Goal: Task Accomplishment & Management: Manage account settings

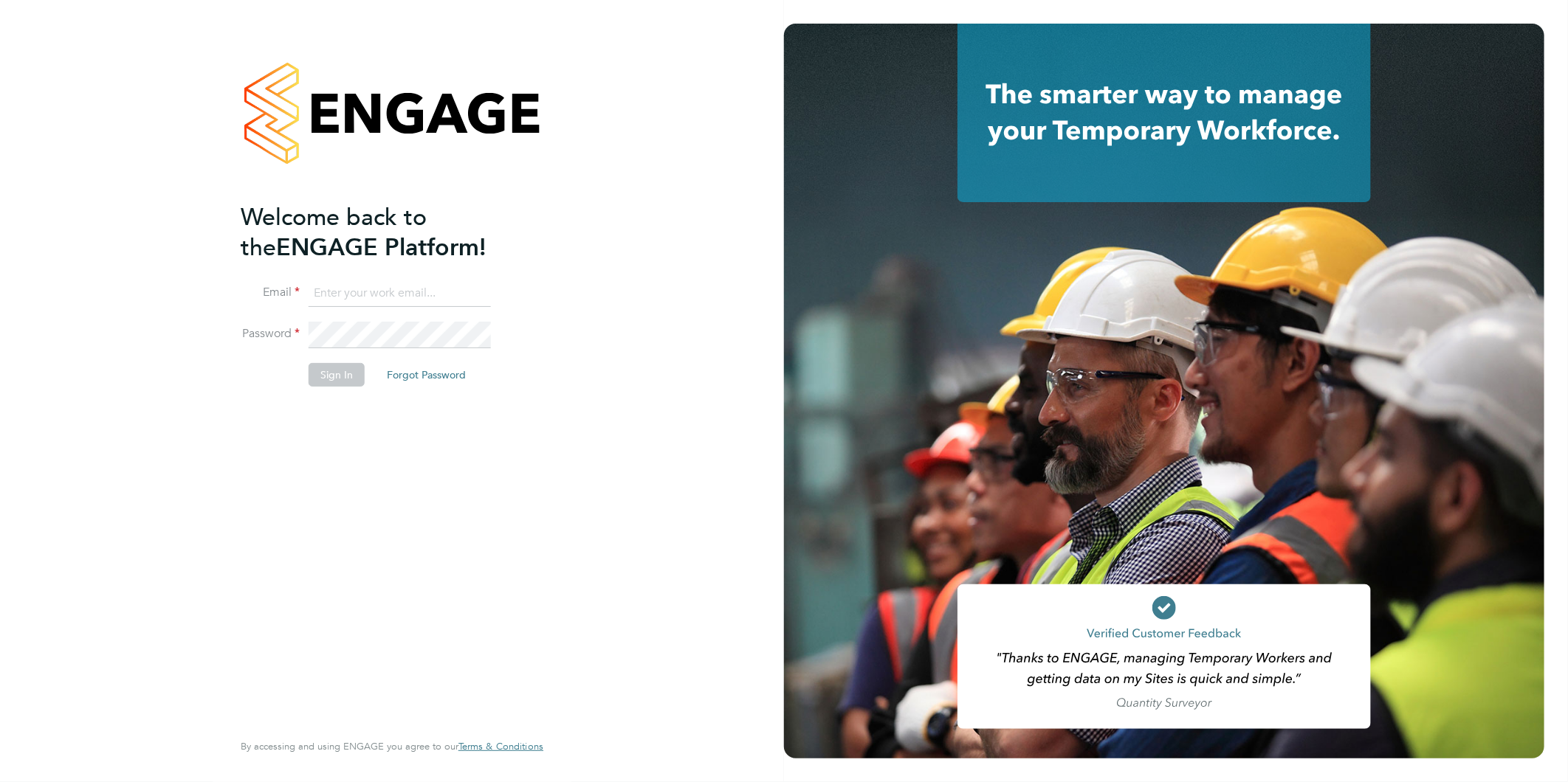
click at [437, 297] on input at bounding box center [399, 293] width 183 height 26
type input "[EMAIL_ADDRESS][DOMAIN_NAME]"
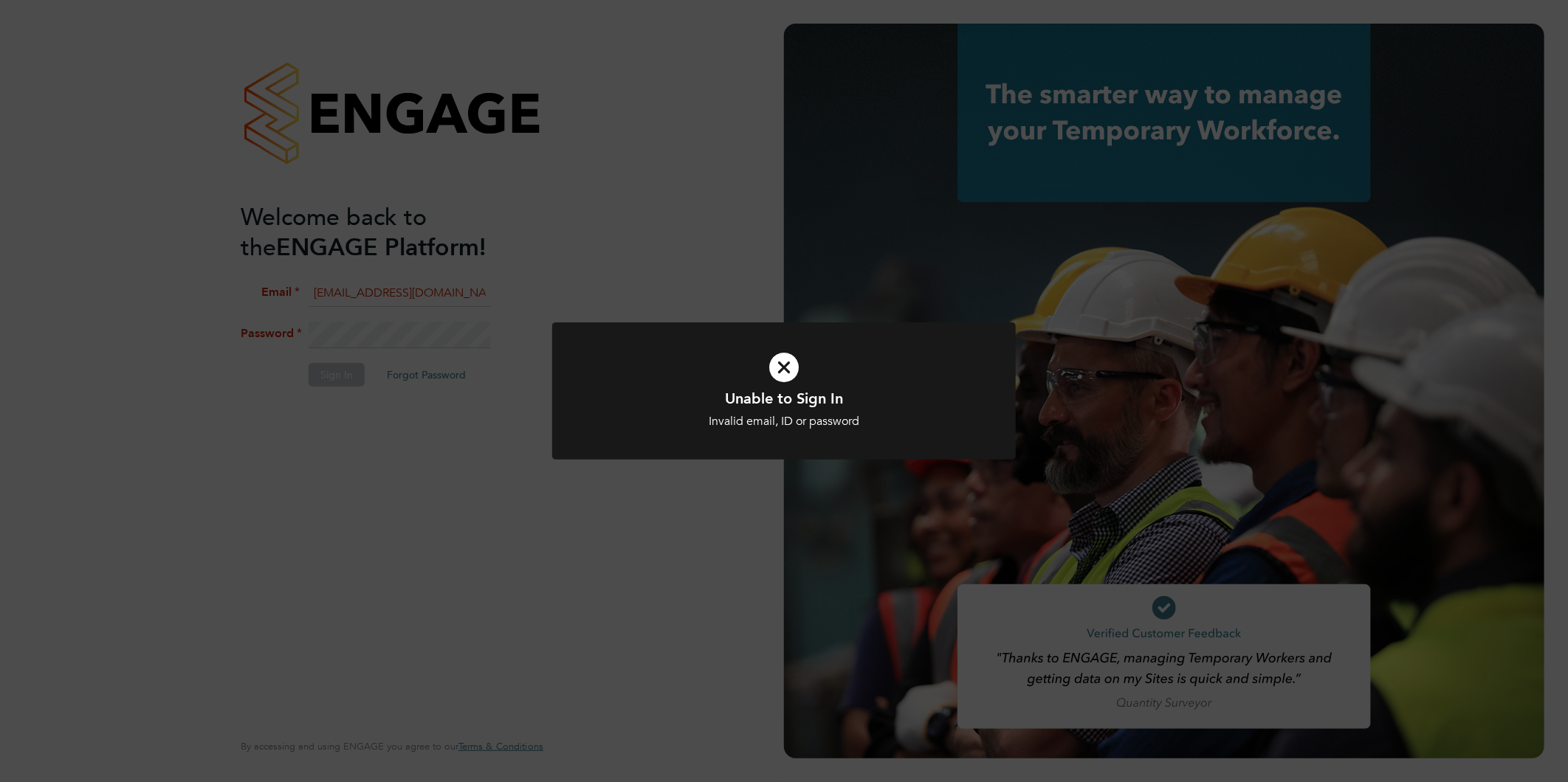
click at [806, 377] on icon at bounding box center [783, 367] width 384 height 58
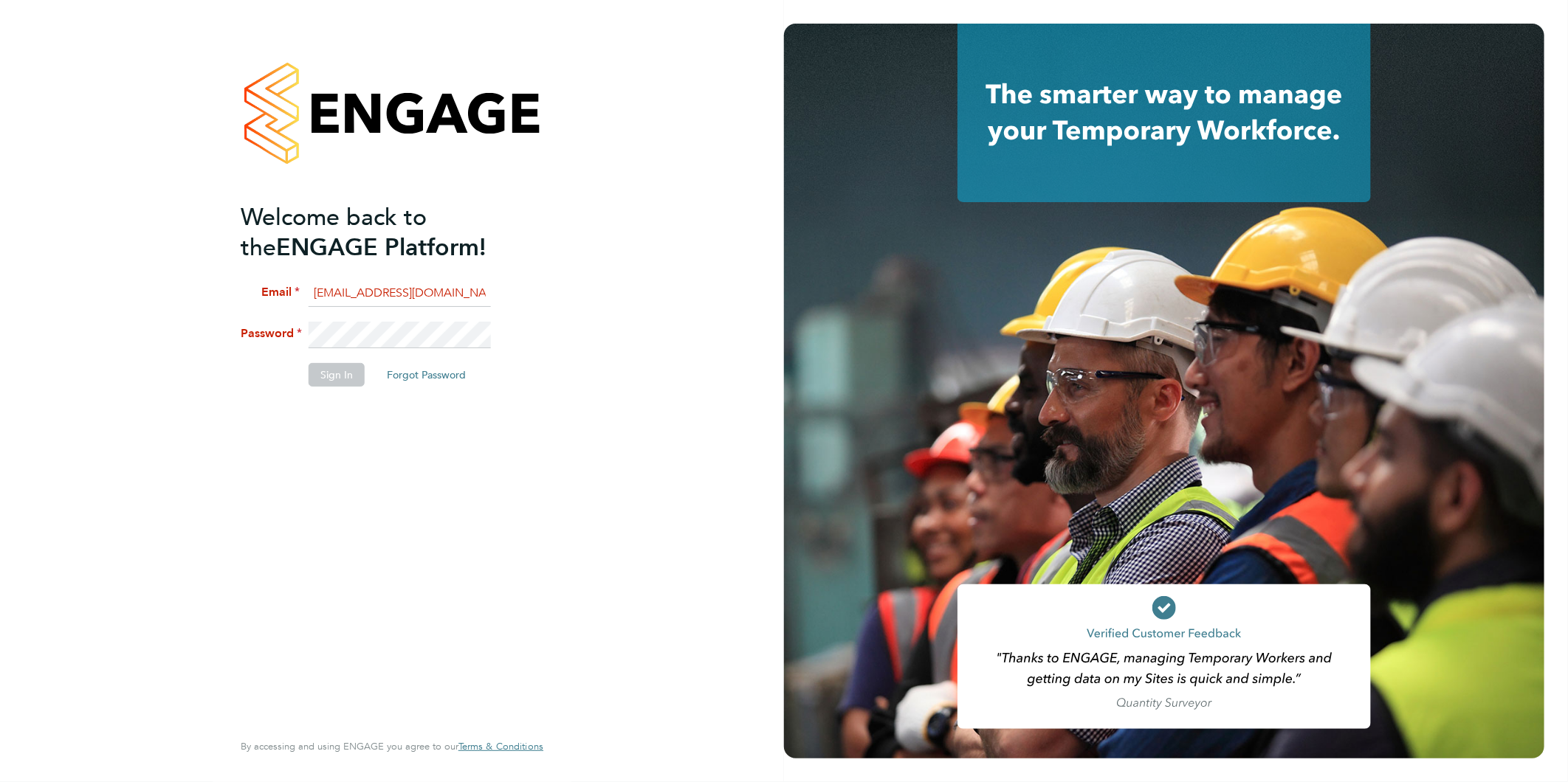
click at [766, 372] on div "Welcome back to the ENGAGE Platform! Email rea.hill@abm.com Password Sign In Fo…" at bounding box center [392, 391] width 784 height 782
click at [32, 316] on div "Welcome back to the ENGAGE Platform! Email rea.hill@abm.com Password Sign In Fo…" at bounding box center [392, 391] width 784 height 782
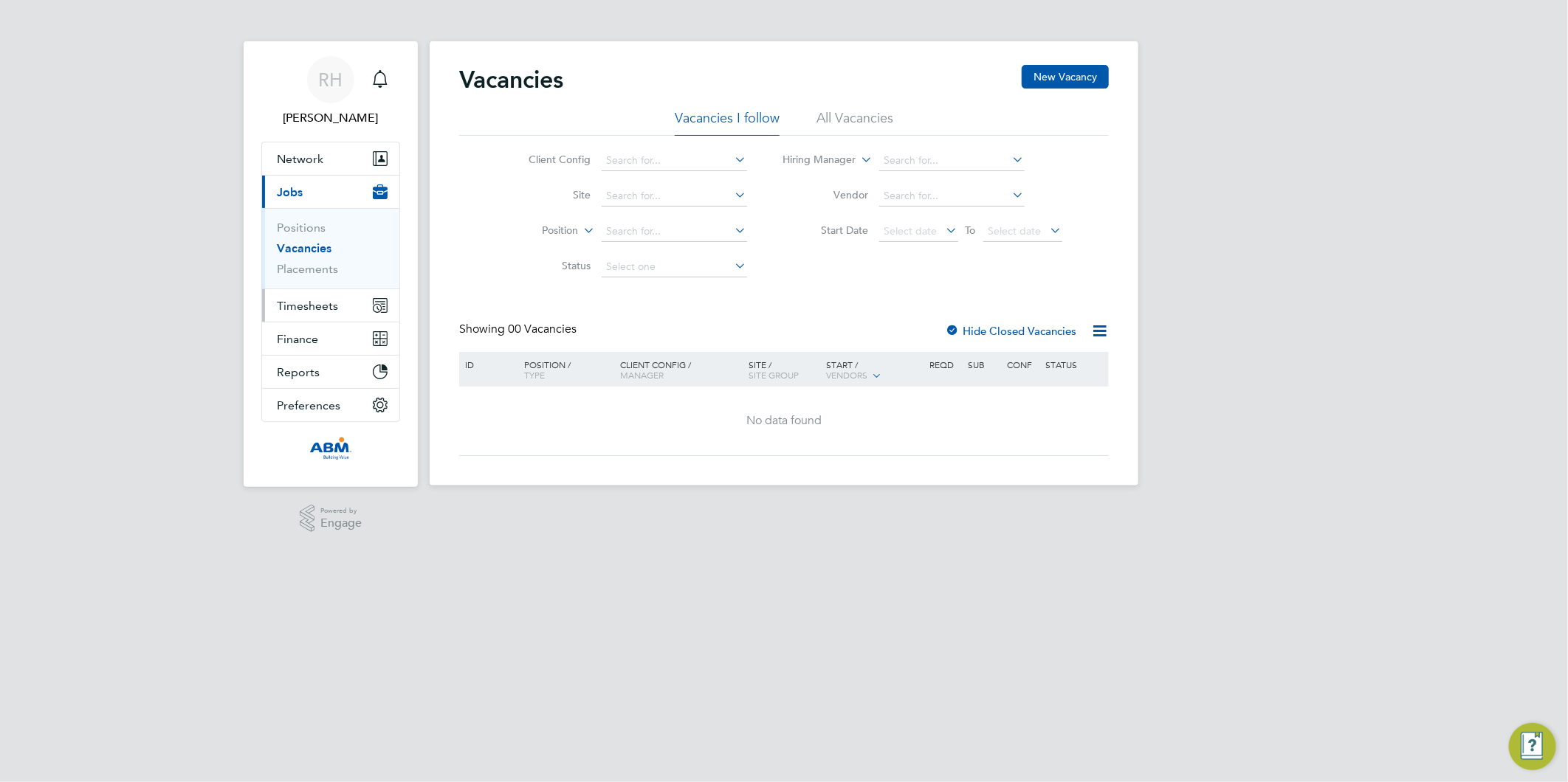
click at [313, 304] on span "Timesheets" at bounding box center [306, 305] width 61 height 14
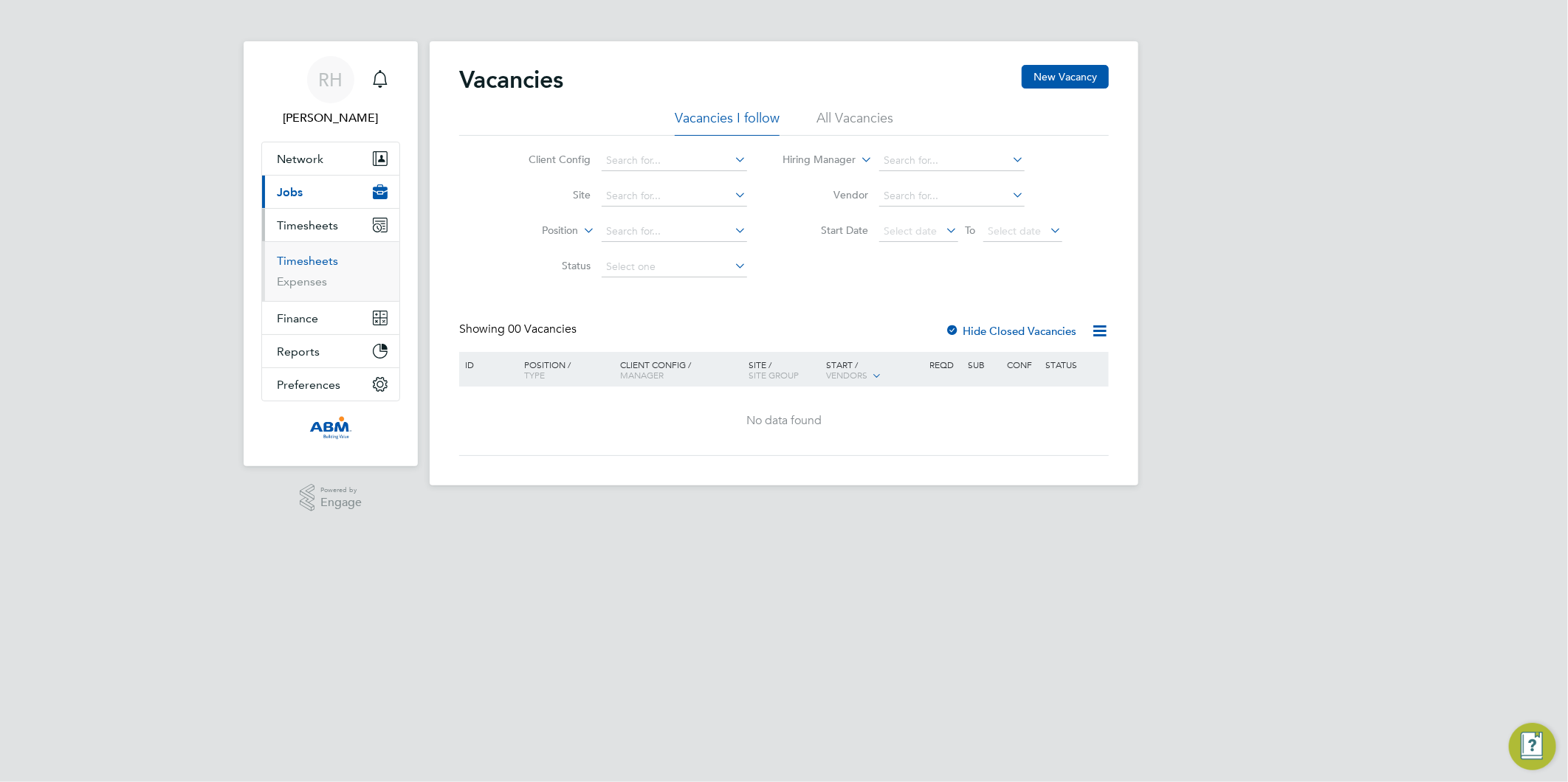
click at [321, 261] on link "Timesheets" at bounding box center [306, 261] width 61 height 14
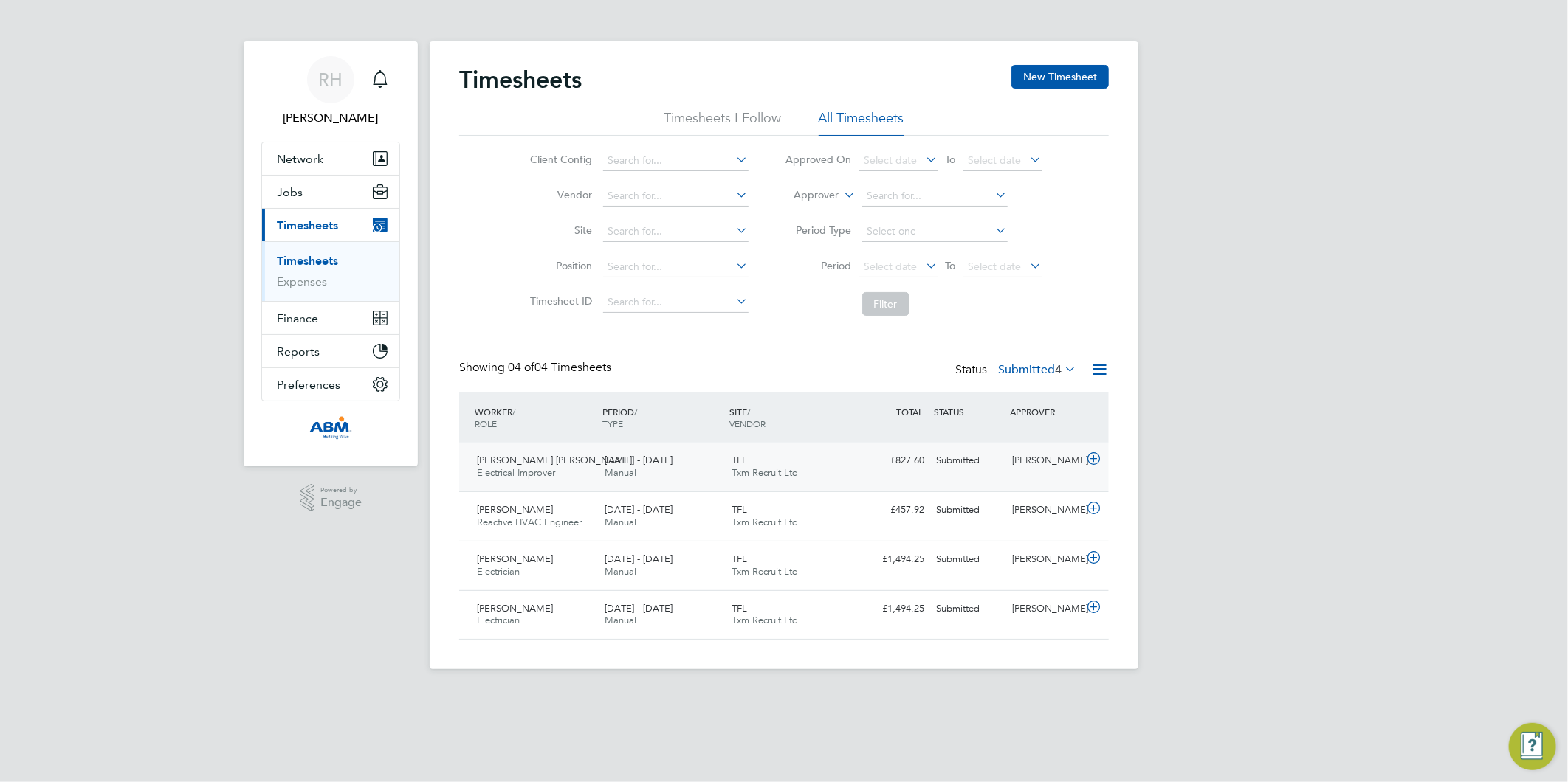
click at [1096, 457] on icon at bounding box center [1093, 459] width 18 height 12
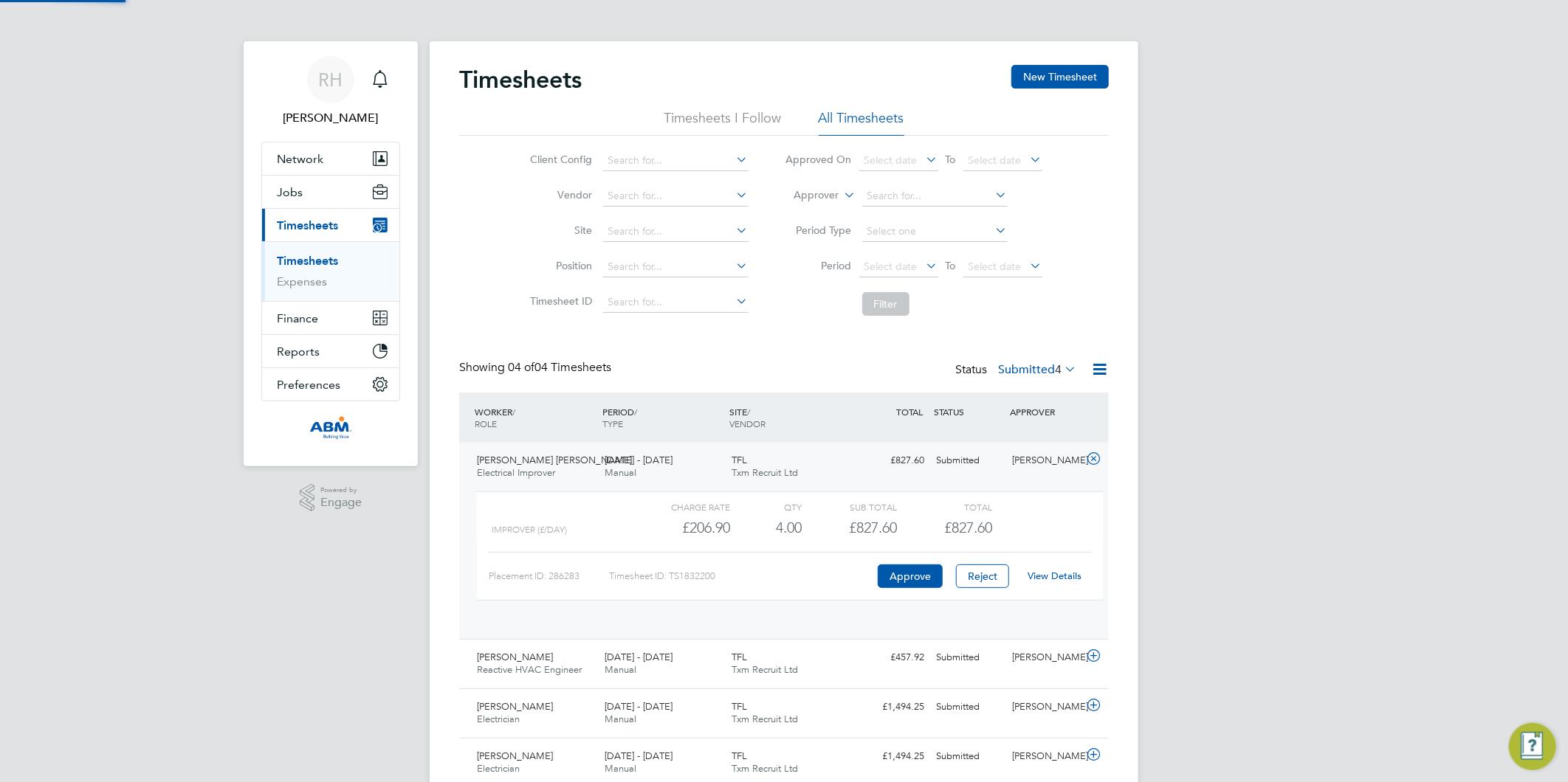
scroll to position [24, 144]
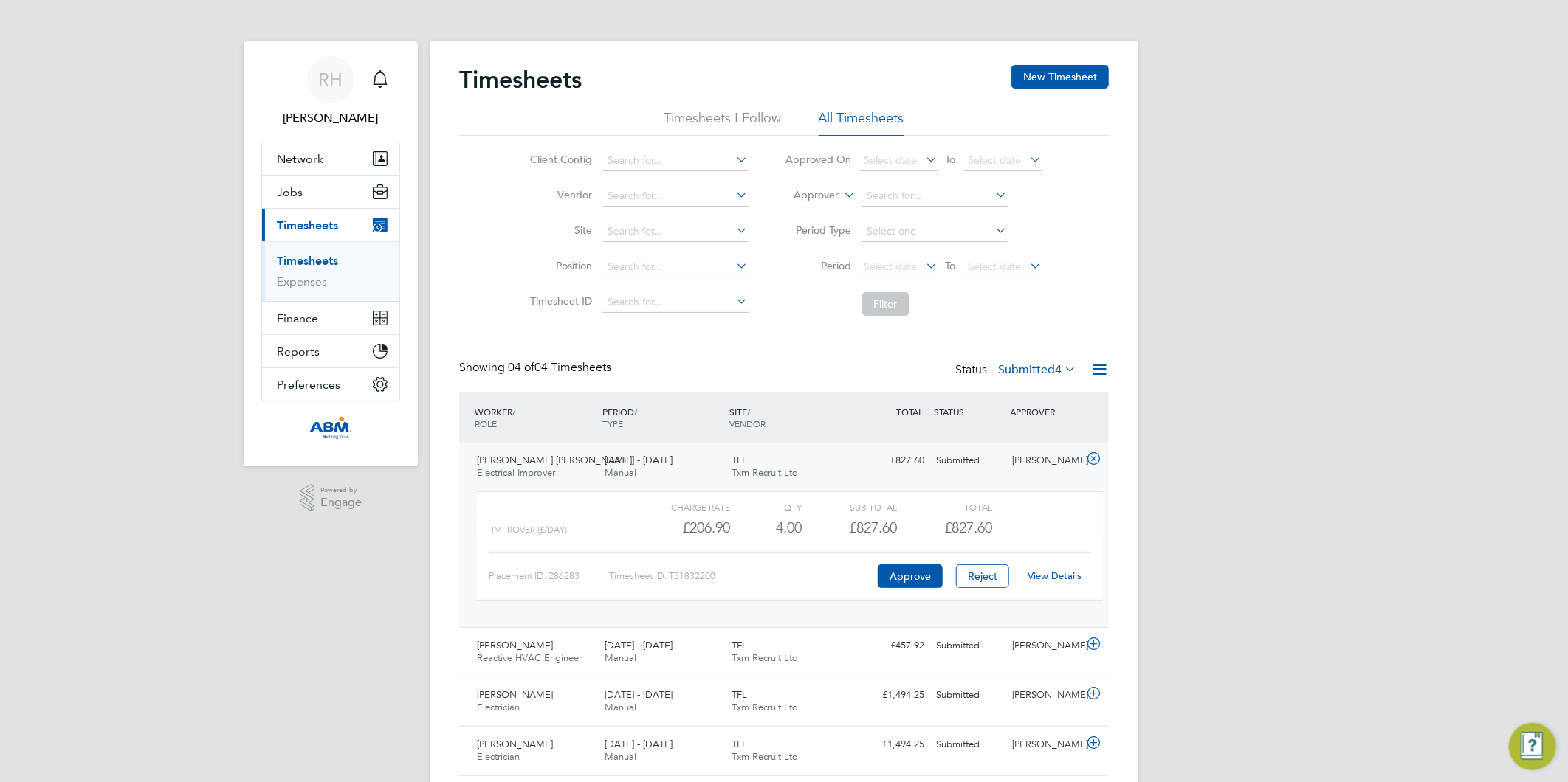
click at [297, 260] on link "Timesheets" at bounding box center [306, 261] width 61 height 14
click at [317, 260] on link "Timesheets" at bounding box center [306, 261] width 61 height 14
click at [1090, 457] on icon at bounding box center [1093, 459] width 18 height 12
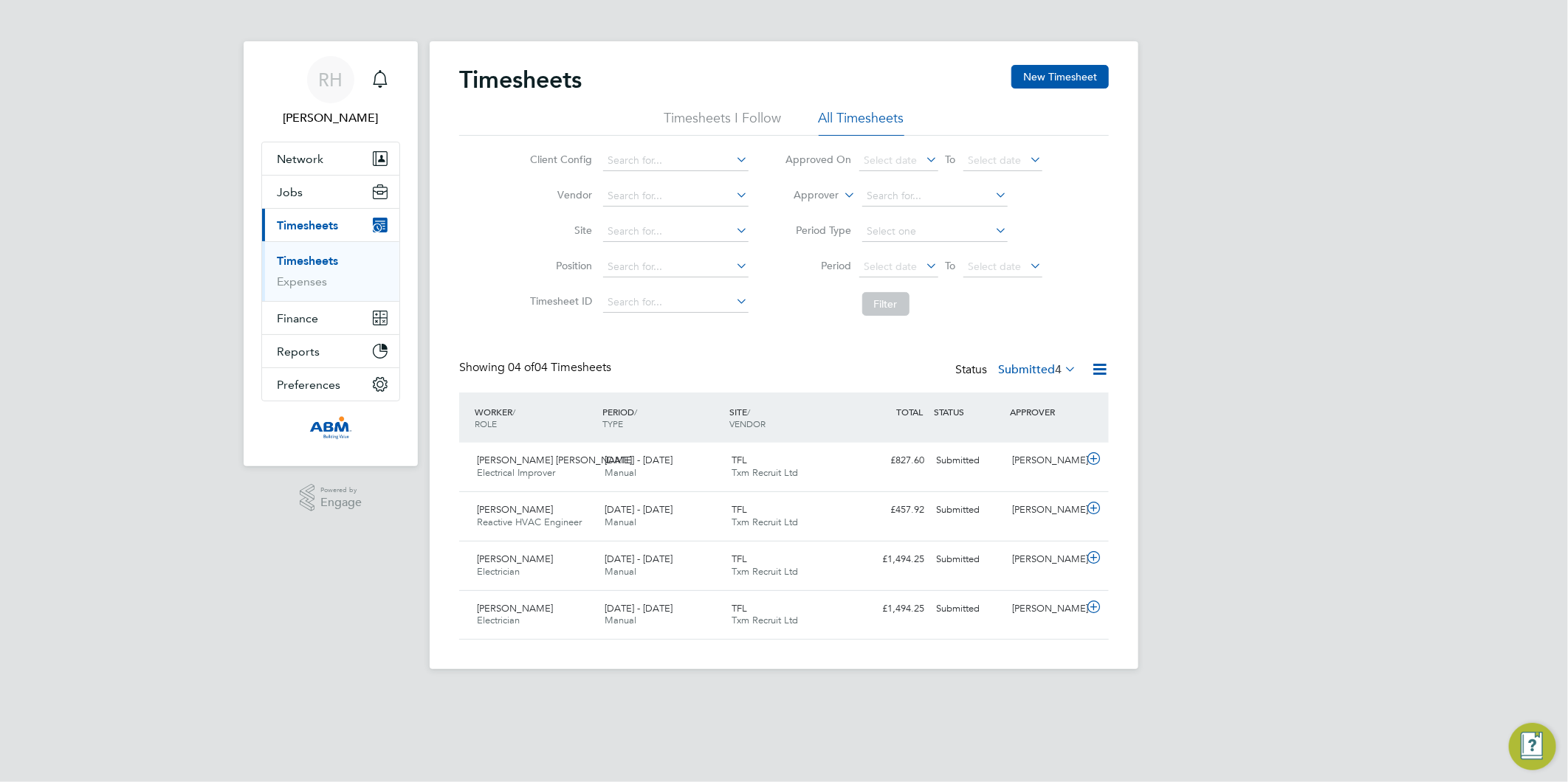
click at [311, 264] on link "Timesheets" at bounding box center [306, 261] width 61 height 14
click at [314, 263] on link "Timesheets" at bounding box center [306, 261] width 61 height 14
click at [308, 260] on link "Timesheets" at bounding box center [306, 261] width 61 height 14
click at [347, 81] on div "RH" at bounding box center [331, 79] width 47 height 47
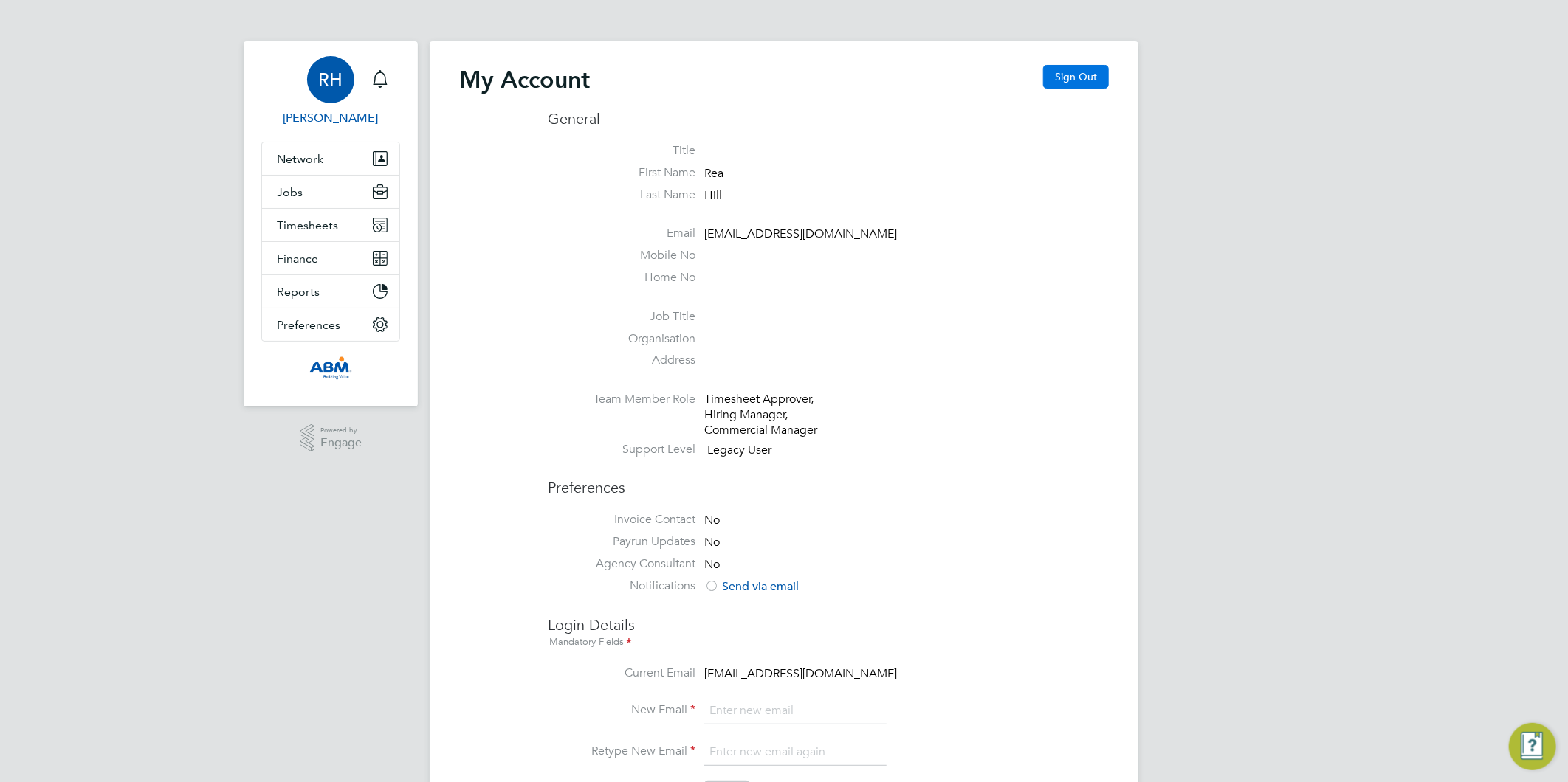
click at [1084, 76] on button "Sign Out" at bounding box center [1076, 76] width 66 height 23
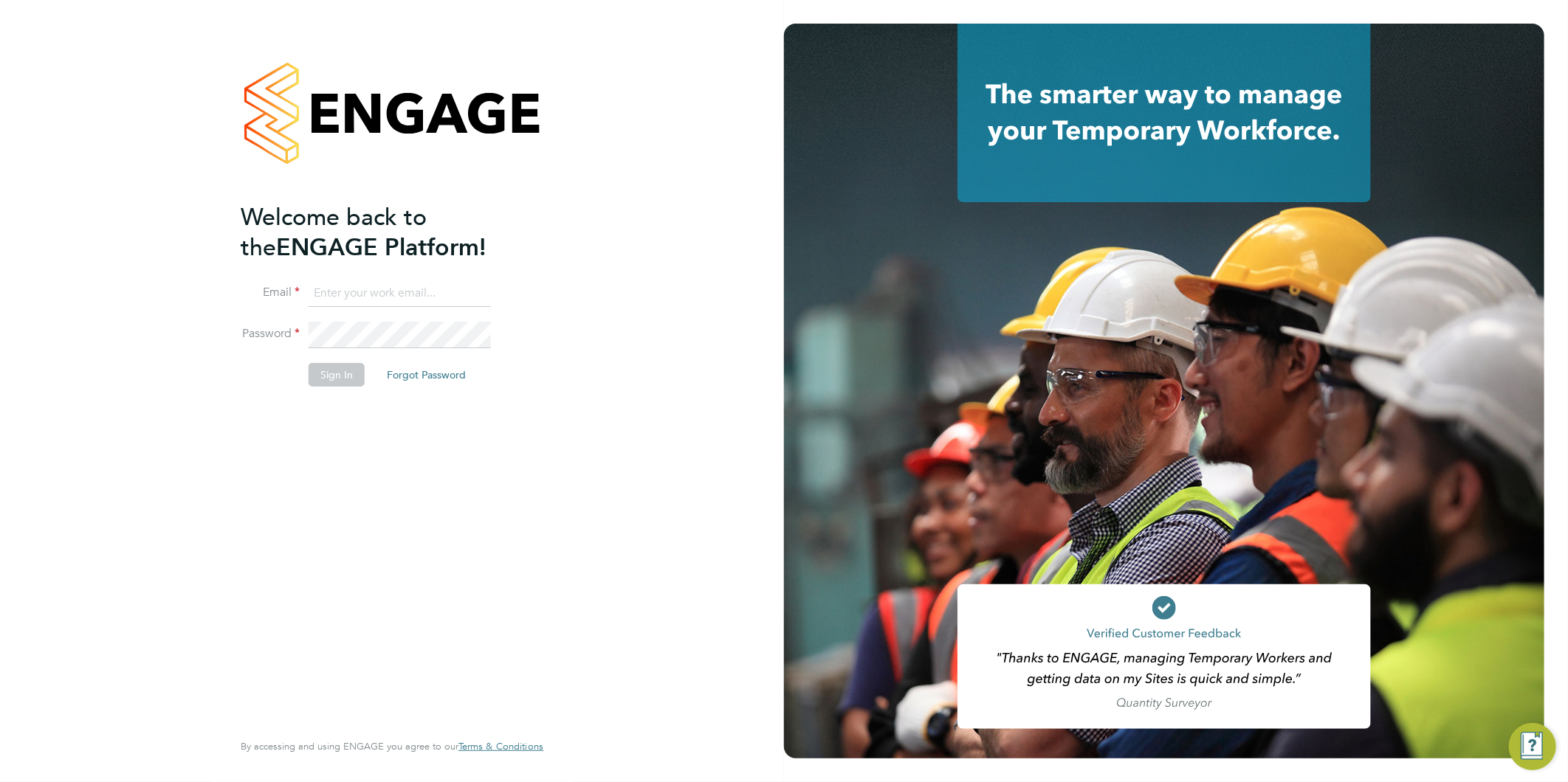
click at [477, 106] on div at bounding box center [392, 112] width 303 height 179
